Goal: Find specific page/section: Find specific page/section

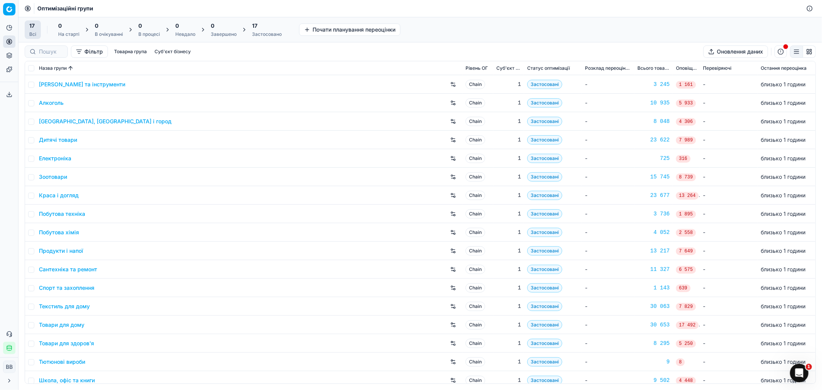
click at [429, 25] on div "17 Всі 0 На старті 0 В очікуванні 0 В процесі 0 Невдало 0 Завершено 17 Застосов…" at bounding box center [420, 29] width 791 height 19
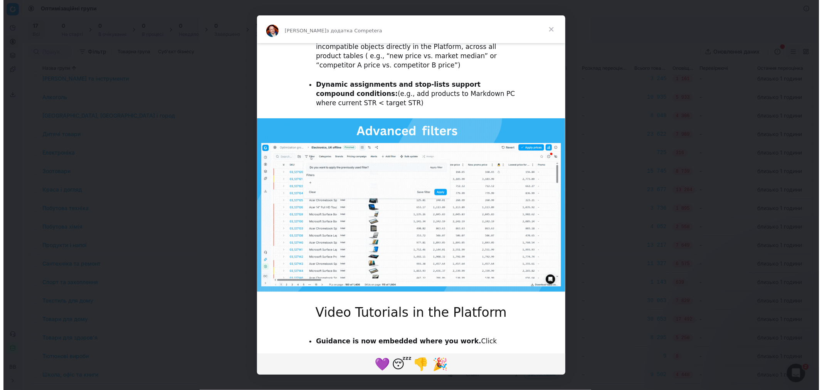
scroll to position [128, 0]
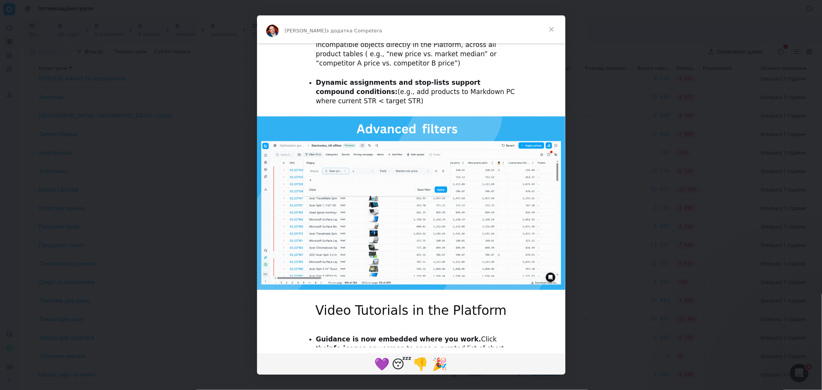
click at [190, 145] on div "Месенджер Intercom" at bounding box center [411, 195] width 822 height 390
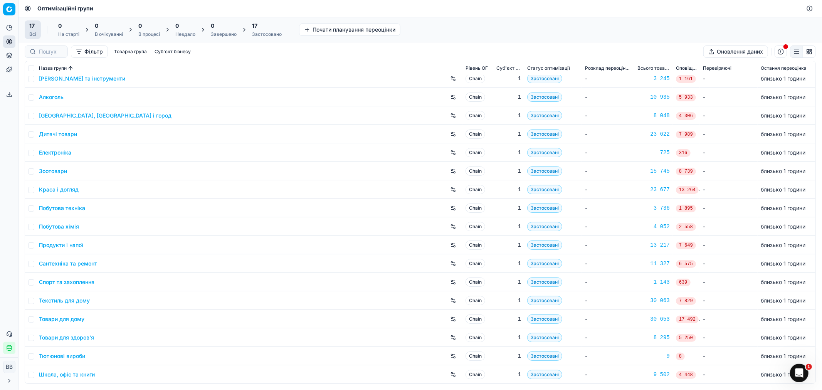
click at [6, 53] on icon at bounding box center [9, 55] width 6 height 6
click at [50, 71] on link "Асортимент" at bounding box center [74, 69] width 90 height 11
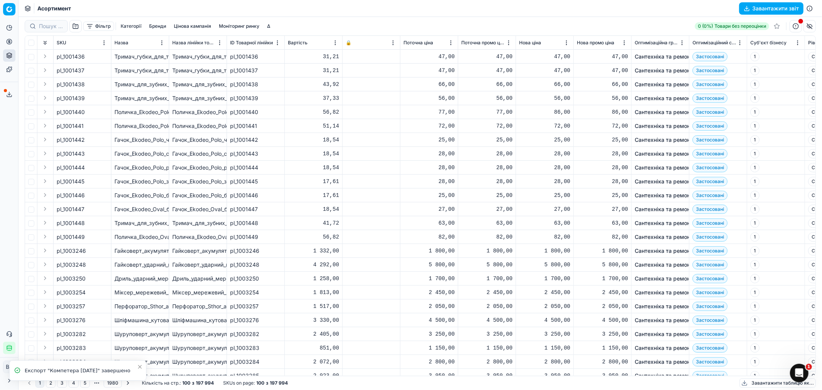
click at [4, 192] on div "Аналітика Цінова оптимізація Асортимент продукції Шаблони Сервіс експорту 1 Зве…" at bounding box center [9, 188] width 18 height 339
click at [5, 382] on button "Закрити меню" at bounding box center [9, 381] width 12 height 12
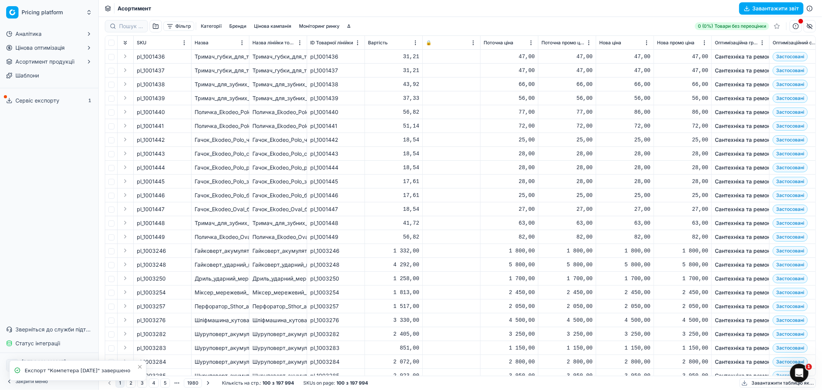
click at [43, 259] on div "Аналітика Цінова оптимізація Асортимент продукції Шаблони Сервіс експорту 1 Зве…" at bounding box center [49, 189] width 98 height 328
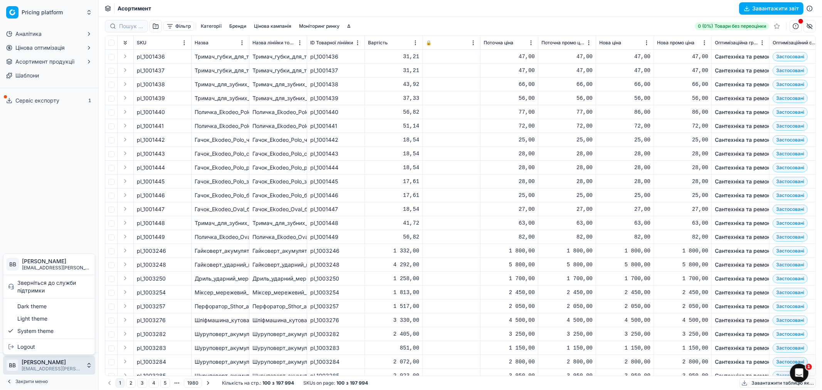
click at [42, 365] on html "Pricing platform Аналітика Цінова оптимізація Асортимент продукції Шаблони Серв…" at bounding box center [411, 195] width 822 height 390
click at [45, 316] on div "Light theme" at bounding box center [49, 318] width 88 height 12
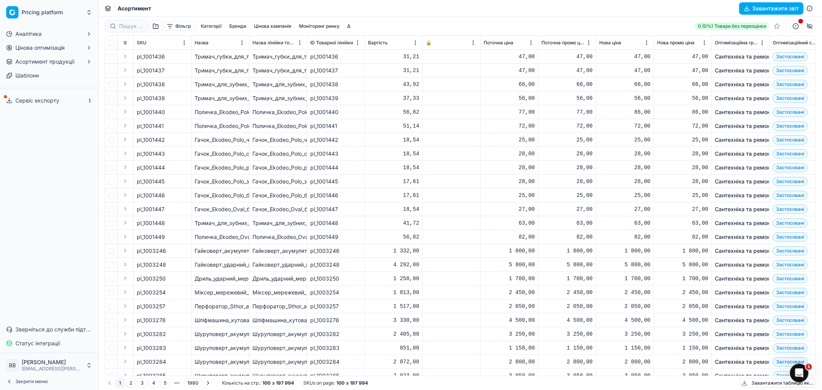
click at [30, 365] on html "Pricing platform Аналітика Цінова оптимізація Асортимент продукції Шаблони Серв…" at bounding box center [411, 195] width 822 height 390
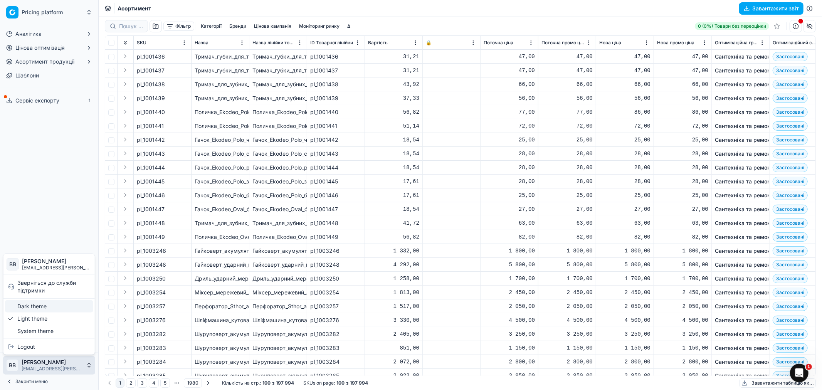
click at [47, 308] on div "Dark theme" at bounding box center [49, 306] width 88 height 12
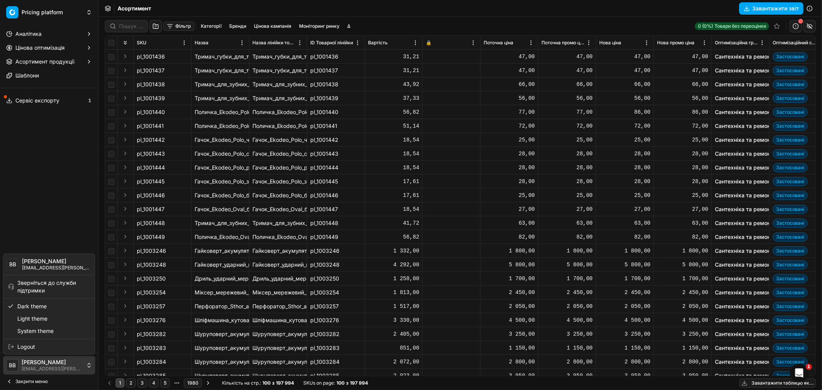
click at [41, 364] on html "Pricing platform Аналітика Цінова оптимізація Асортимент продукції Шаблони Серв…" at bounding box center [411, 195] width 822 height 390
click at [35, 322] on div "Light theme" at bounding box center [49, 318] width 88 height 12
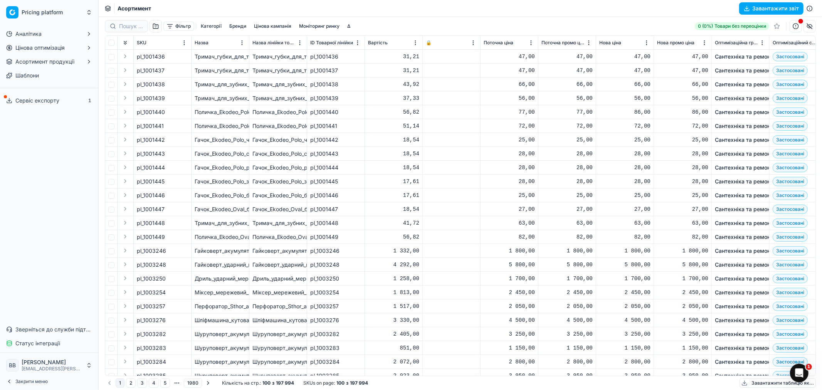
click at [36, 361] on html "Pricing platform Аналітика Цінова оптимізація Асортимент продукції Шаблони Серв…" at bounding box center [411, 195] width 822 height 390
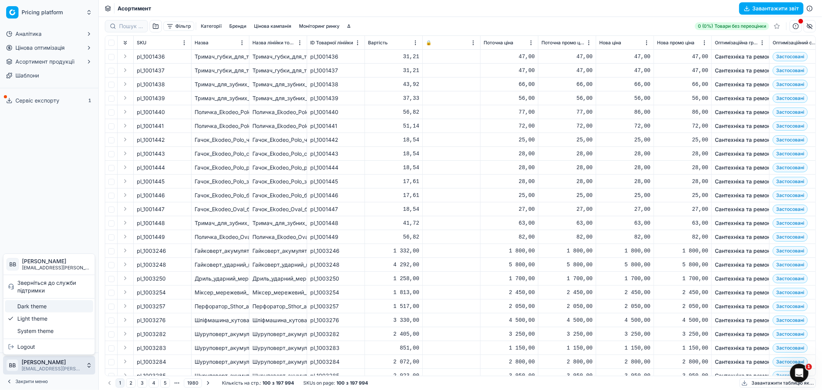
click at [35, 307] on div "Dark theme" at bounding box center [49, 306] width 88 height 12
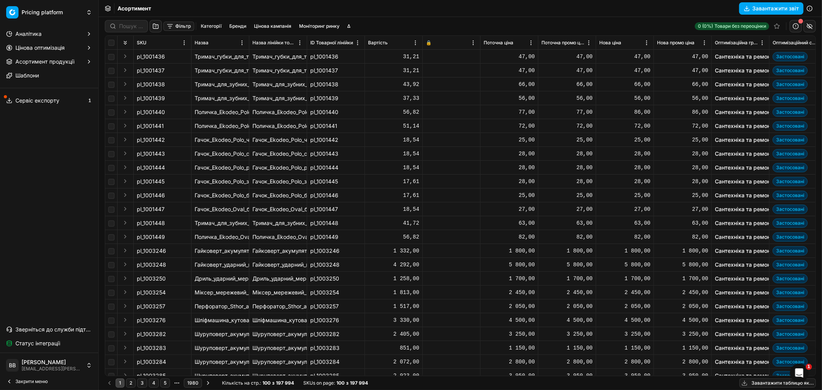
click at [25, 179] on div "Аналітика Цінова оптимізація Асортимент продукції Шаблони Сервіс експорту 1 Зве…" at bounding box center [49, 189] width 98 height 328
click at [14, 380] on button "Закрити меню" at bounding box center [49, 381] width 92 height 11
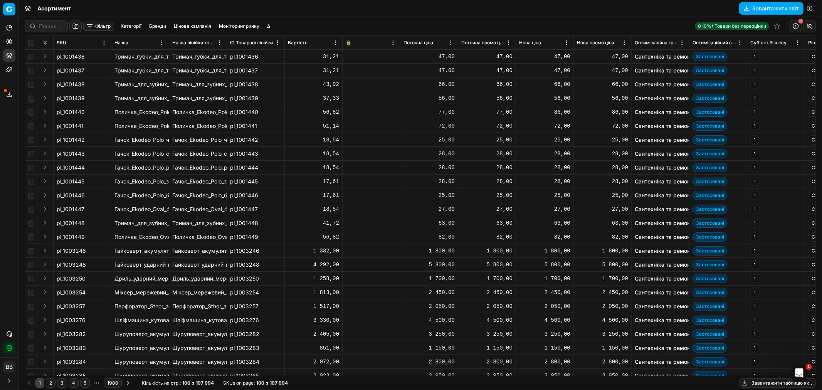
click at [98, 25] on button "Фільтр" at bounding box center [98, 26] width 31 height 9
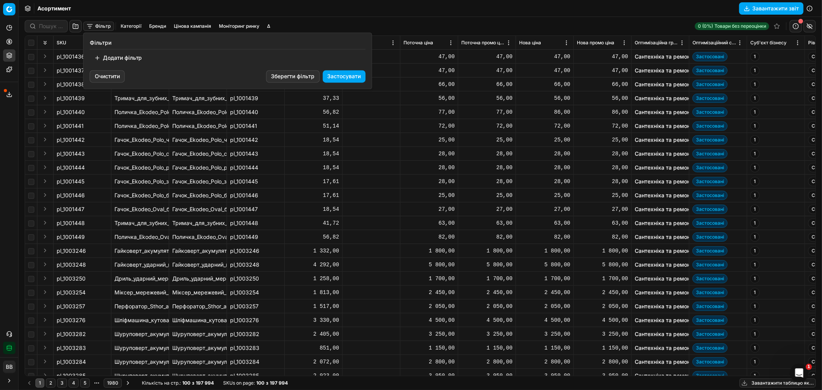
click at [133, 58] on button "Додати фільтр" at bounding box center [118, 58] width 57 height 12
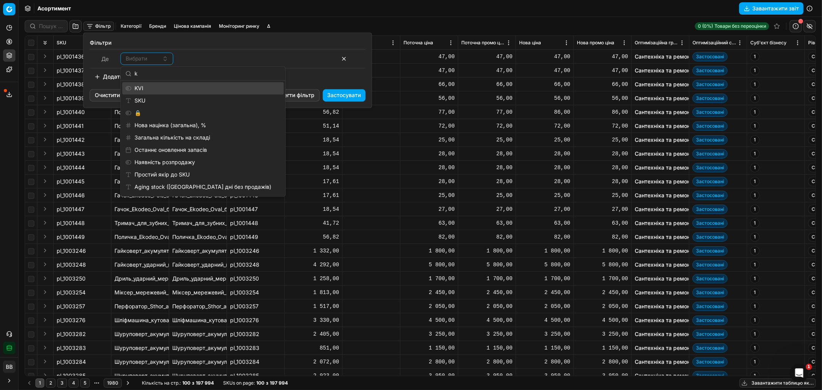
type input "k"
click at [175, 87] on div "KVI" at bounding box center [202, 88] width 161 height 12
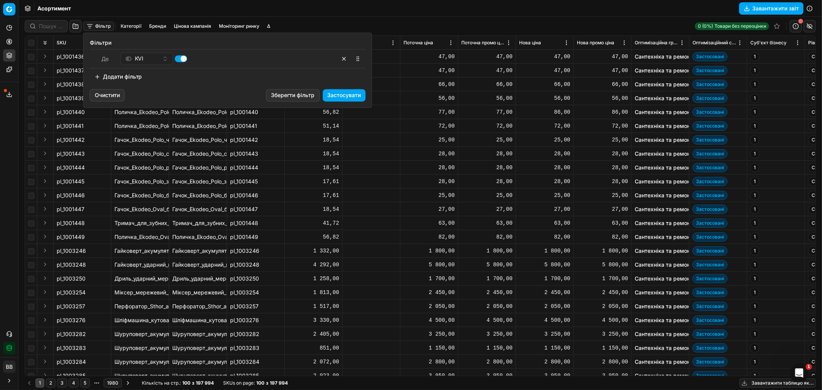
click at [363, 93] on button "Застосувати" at bounding box center [344, 95] width 43 height 12
